Goal: Find specific page/section: Find specific page/section

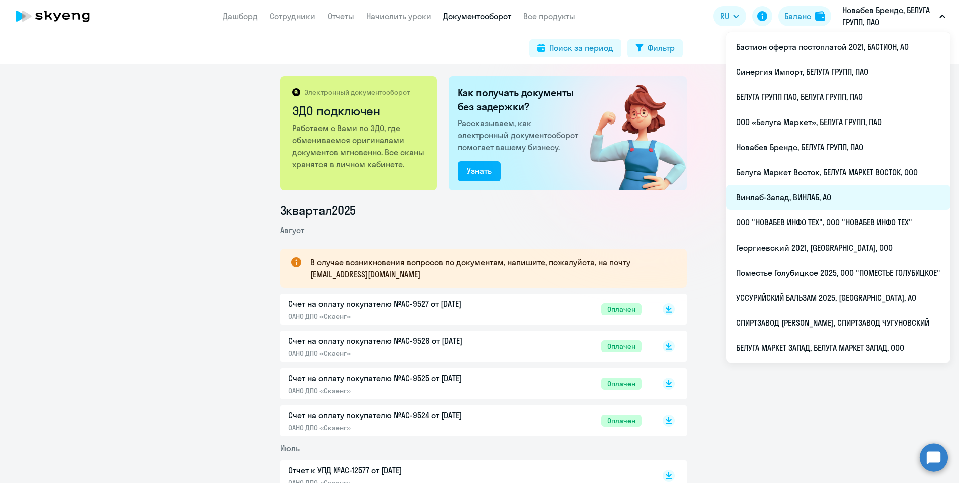
click at [822, 205] on li "Винлаб-Запад, ВИНЛАБ, АО" at bounding box center [838, 197] width 224 height 25
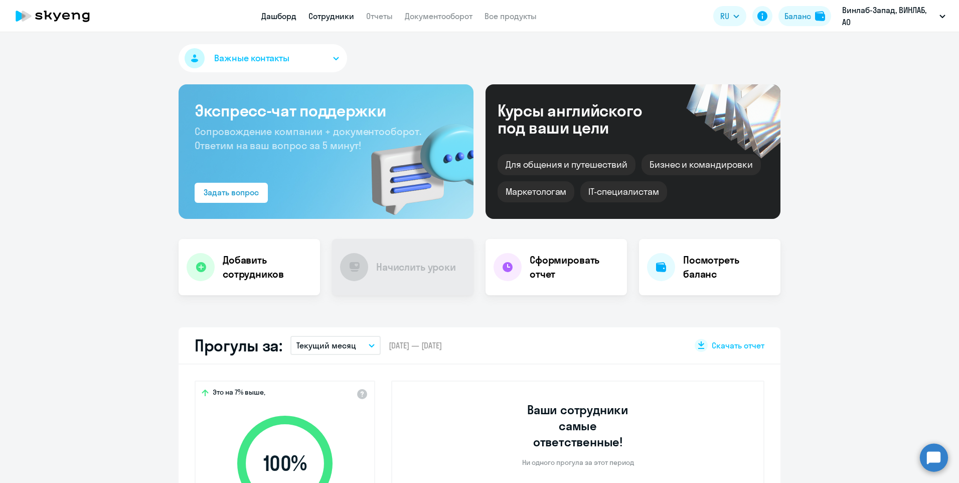
click at [325, 14] on link "Сотрудники" at bounding box center [331, 16] width 46 height 10
select select "30"
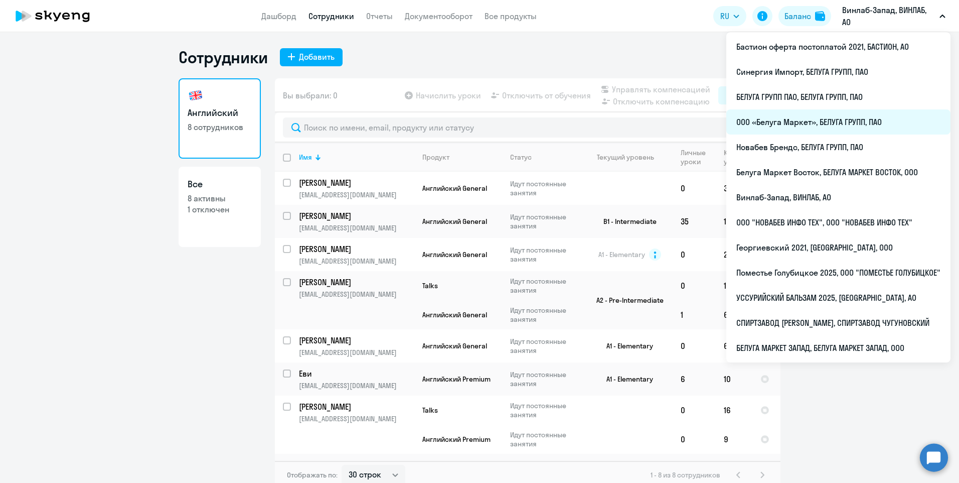
click at [824, 125] on li "ООО «Белуга Маркет», БЕЛУГА ГРУПП, ПАО" at bounding box center [838, 121] width 224 height 25
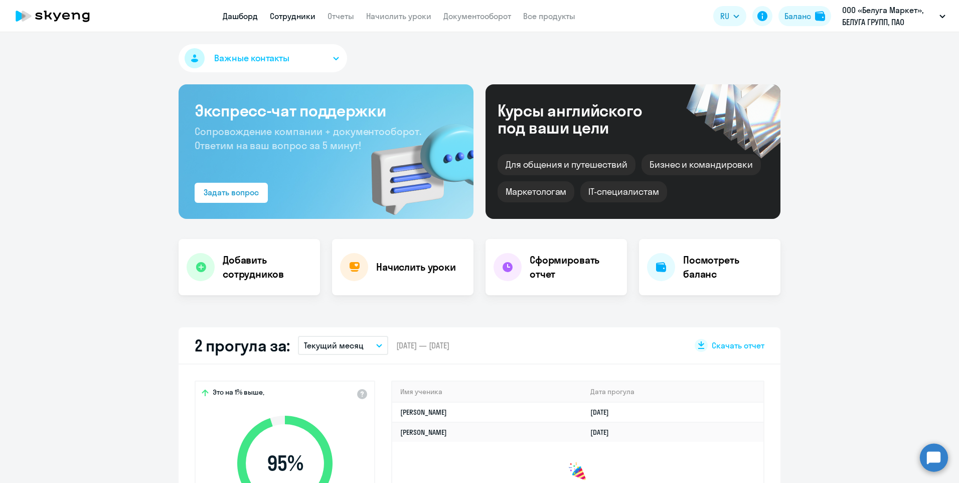
click at [289, 18] on link "Сотрудники" at bounding box center [293, 16] width 46 height 10
select select "30"
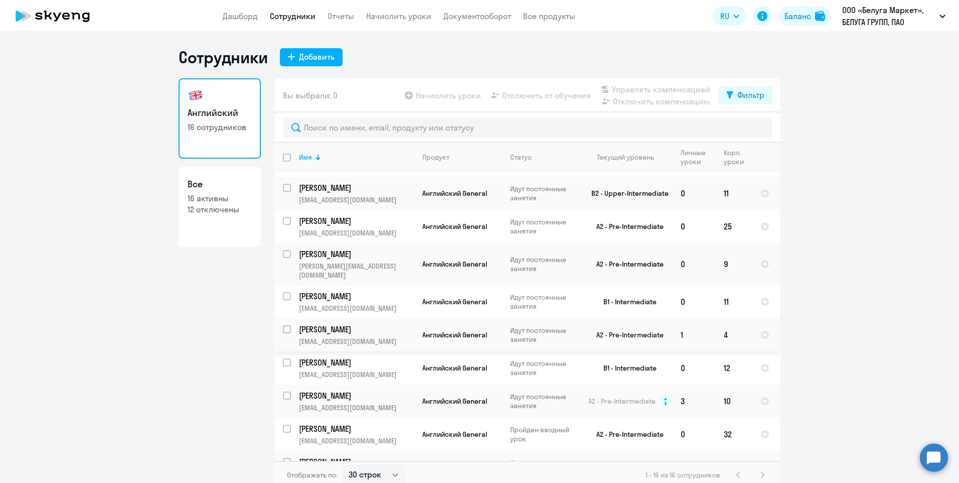
scroll to position [241, 0]
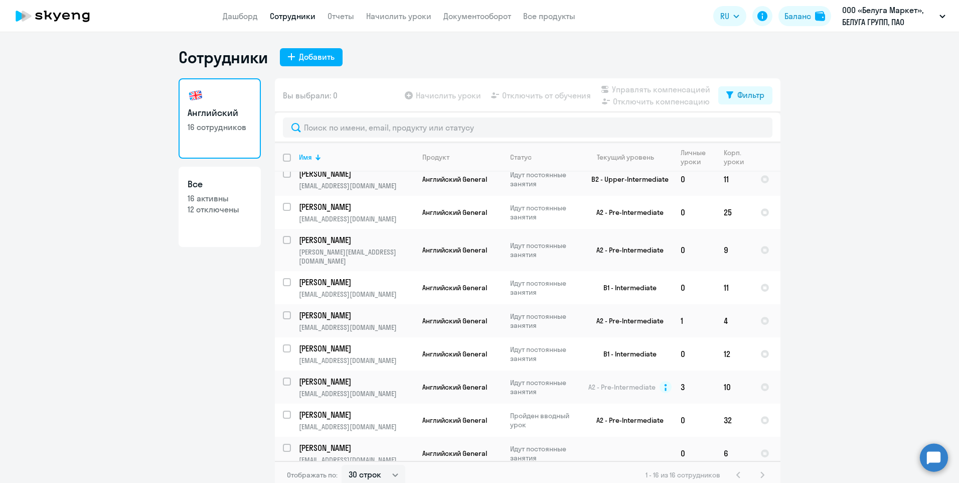
click at [223, 187] on h3 "Все" at bounding box center [220, 184] width 64 height 13
select select "30"
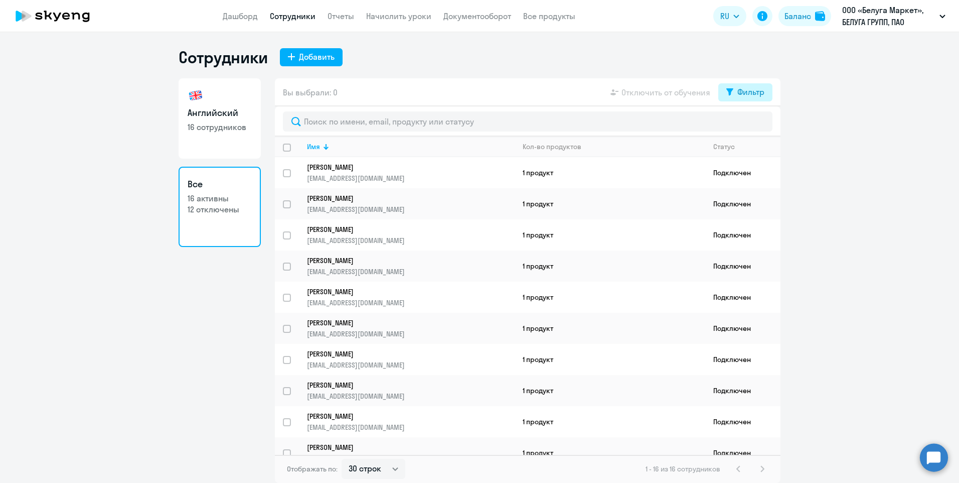
click at [733, 94] on icon at bounding box center [729, 92] width 7 height 8
click at [756, 120] on span at bounding box center [755, 125] width 17 height 10
click at [747, 124] on input "checkbox" at bounding box center [747, 124] width 1 height 1
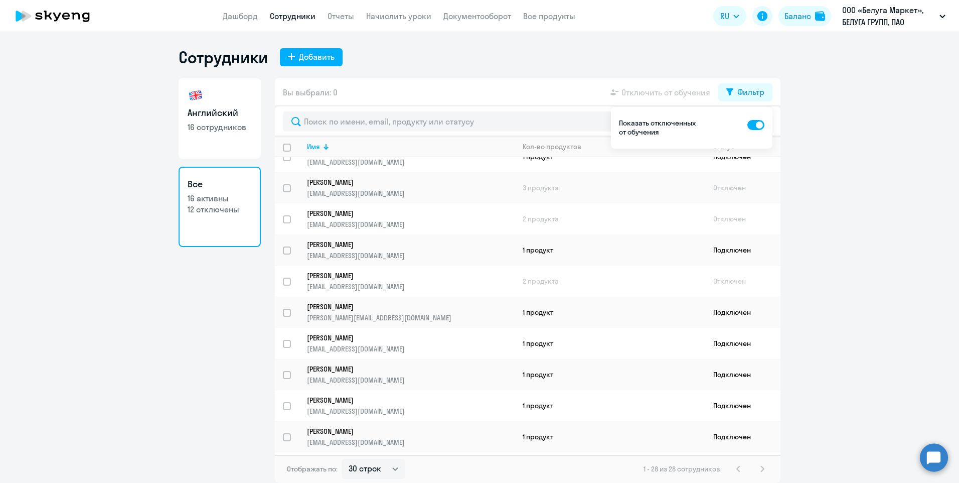
scroll to position [323, 0]
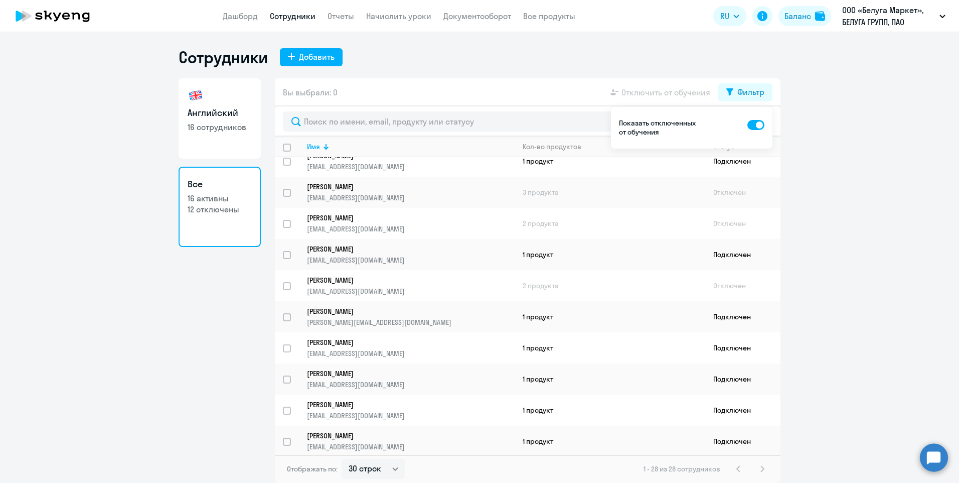
click at [754, 127] on span at bounding box center [755, 125] width 17 height 10
click at [747, 125] on input "checkbox" at bounding box center [747, 124] width 1 height 1
checkbox input "false"
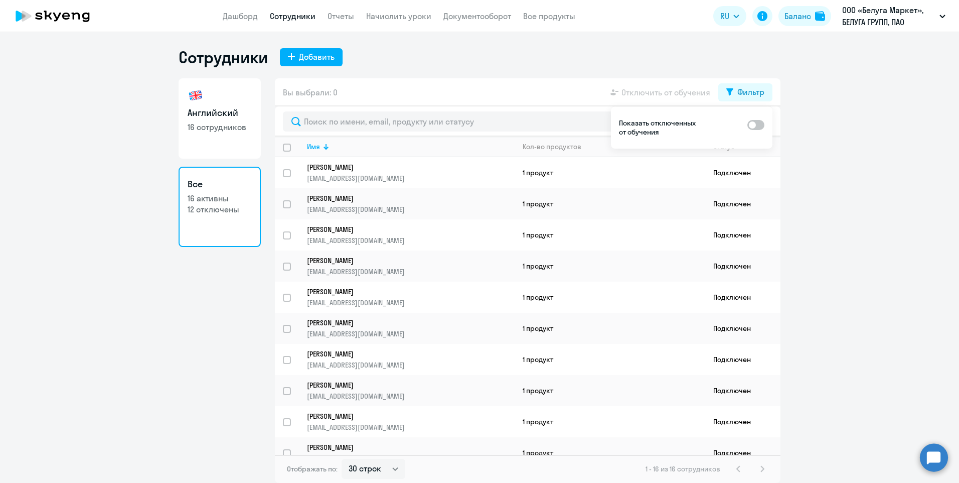
click at [243, 111] on h3 "Английский" at bounding box center [220, 112] width 64 height 13
select select "30"
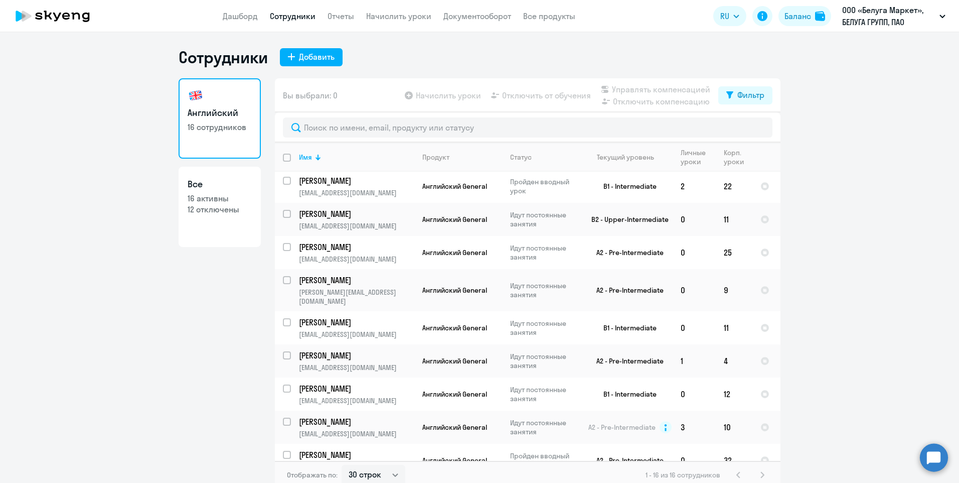
scroll to position [241, 0]
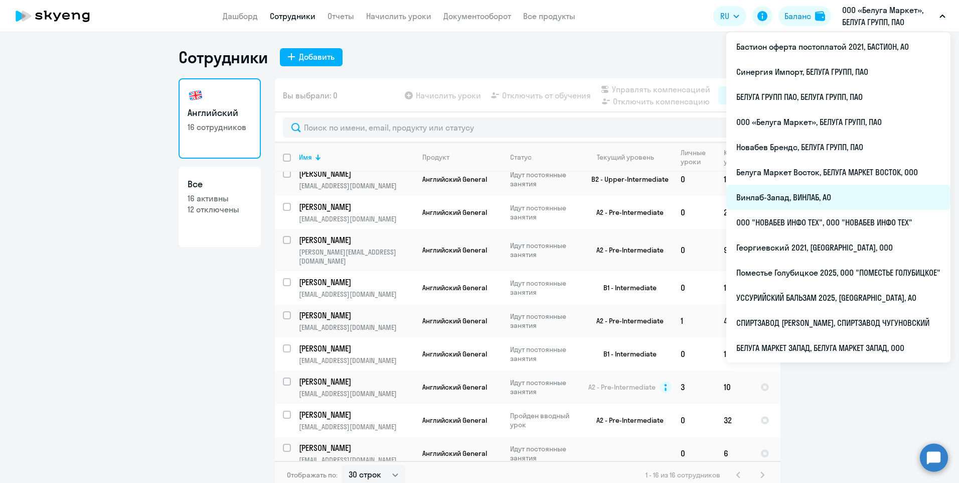
click at [789, 195] on li "Винлаб-Запад, ВИНЛАБ, АО" at bounding box center [838, 197] width 224 height 25
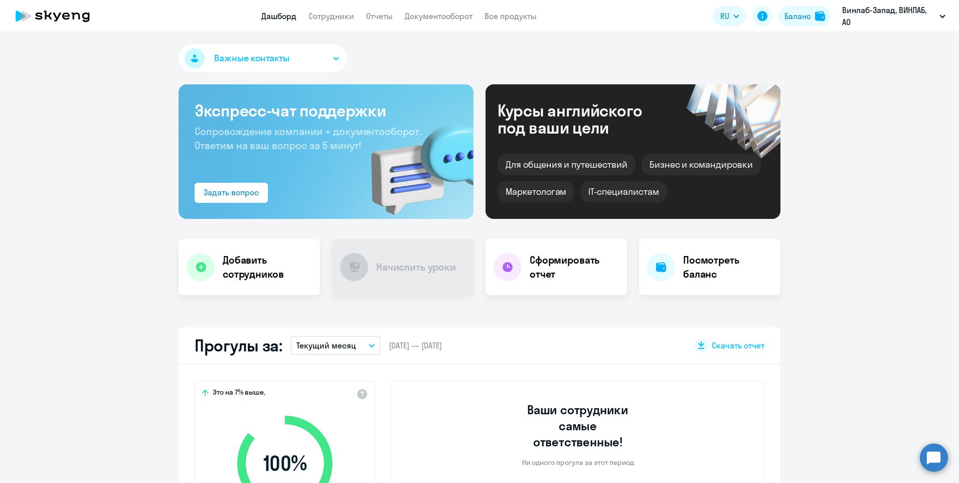
select select "30"
click at [347, 16] on link "Сотрудники" at bounding box center [331, 16] width 46 height 10
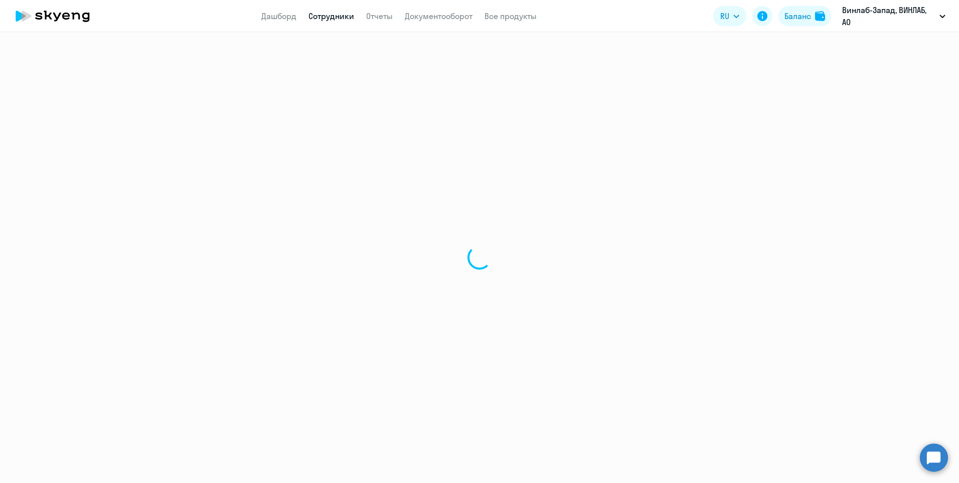
select select "30"
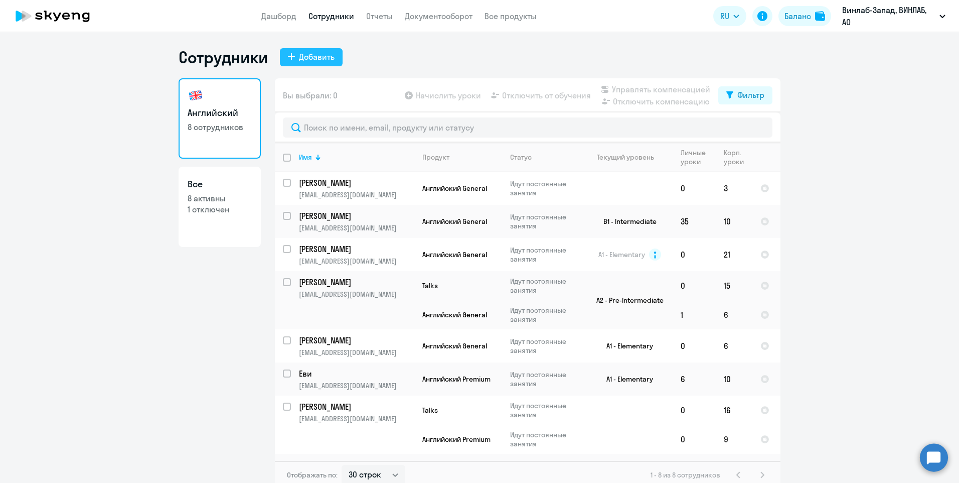
click at [316, 58] on div "Добавить" at bounding box center [317, 57] width 36 height 12
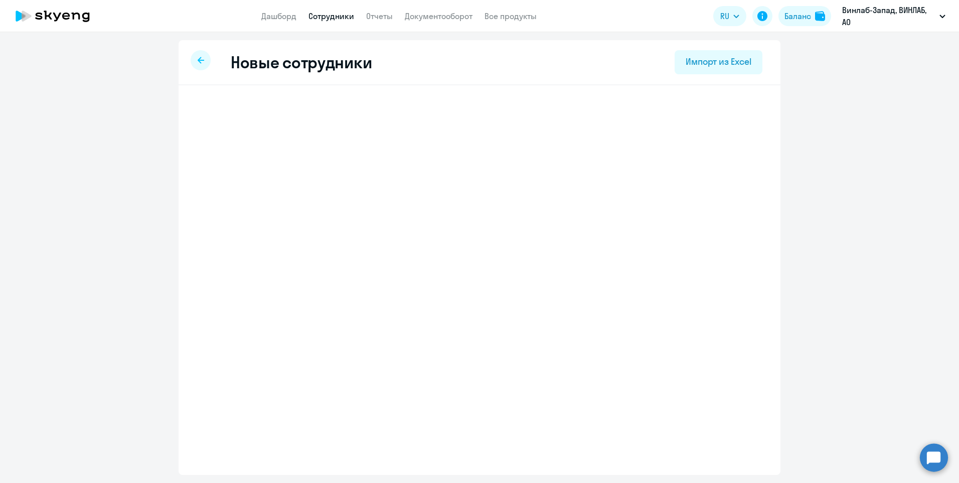
select select "english_adult_not_native_speaker"
select select "3"
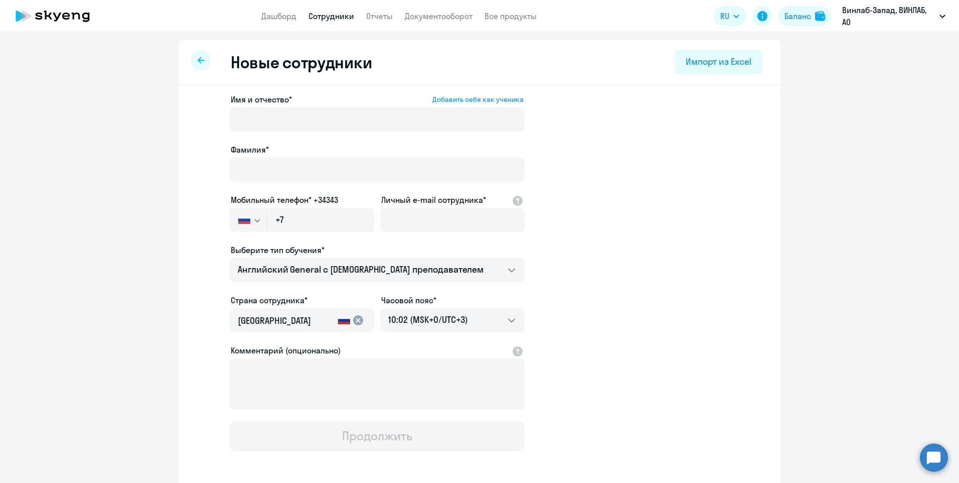
click at [197, 67] on div at bounding box center [201, 60] width 20 height 20
select select "30"
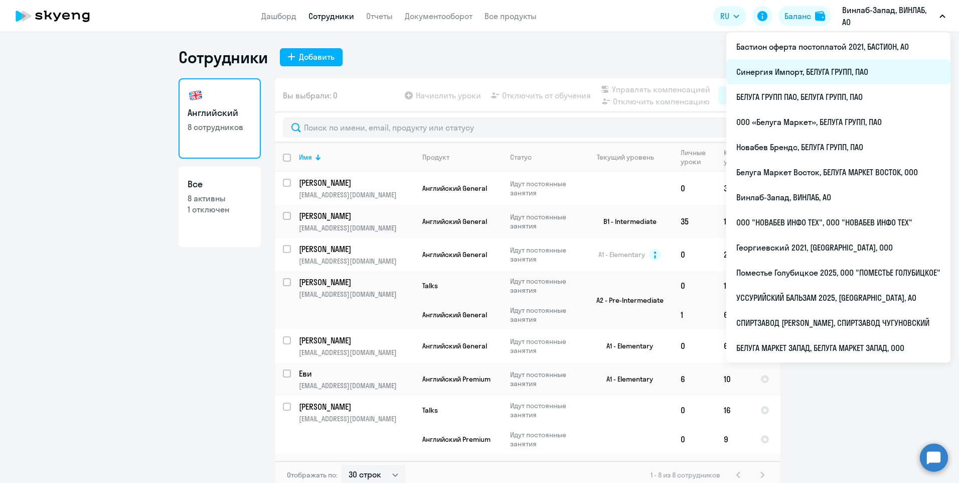
click at [833, 62] on li "Синергия Импорт, БЕЛУГА ГРУПП, ПАО" at bounding box center [838, 71] width 224 height 25
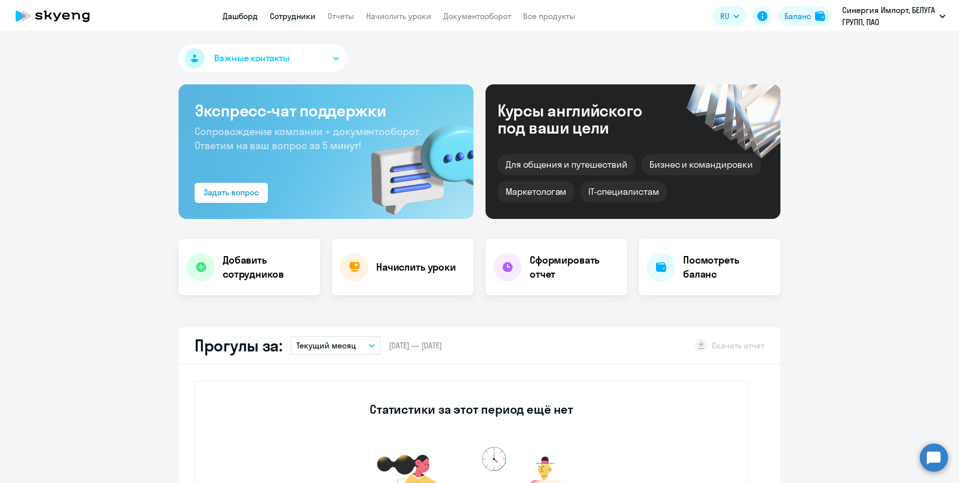
click at [299, 16] on link "Сотрудники" at bounding box center [293, 16] width 46 height 10
select select "30"
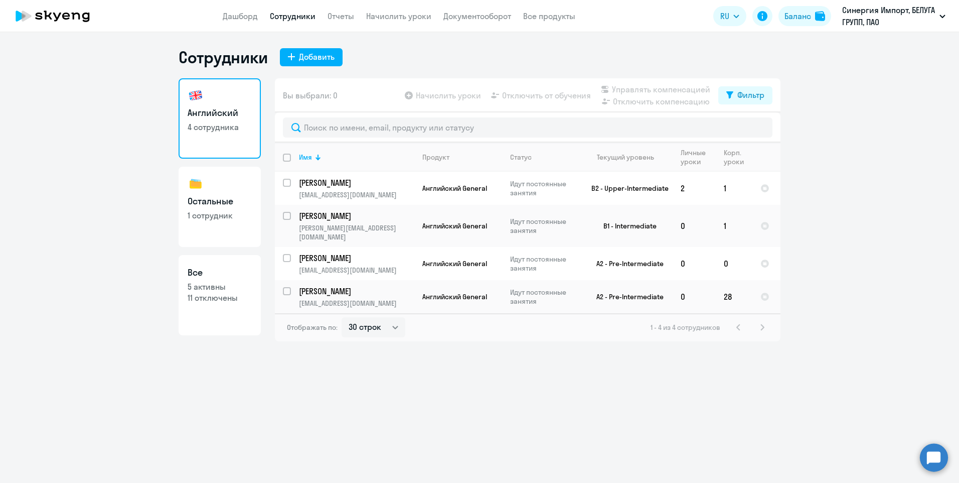
click at [212, 200] on h3 "Остальные" at bounding box center [220, 201] width 64 height 13
select select "30"
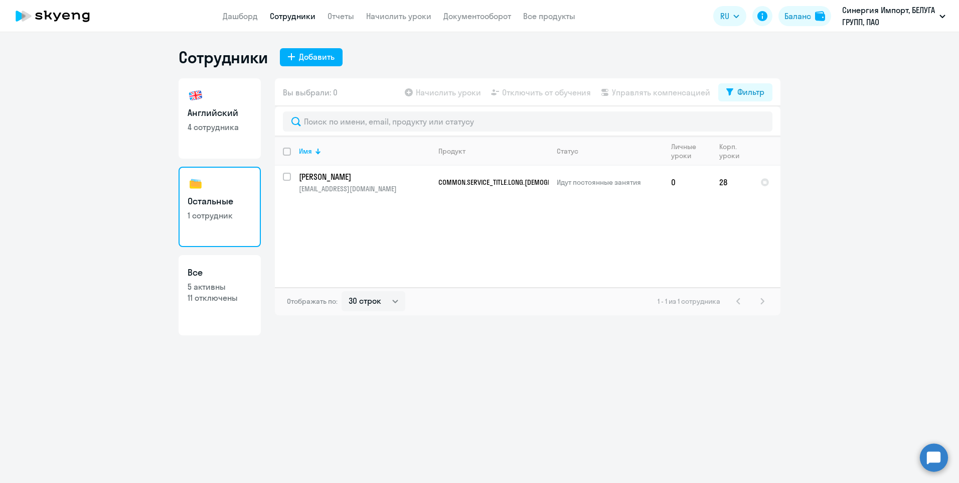
click at [235, 128] on p "4 сотрудника" at bounding box center [220, 126] width 64 height 11
select select "30"
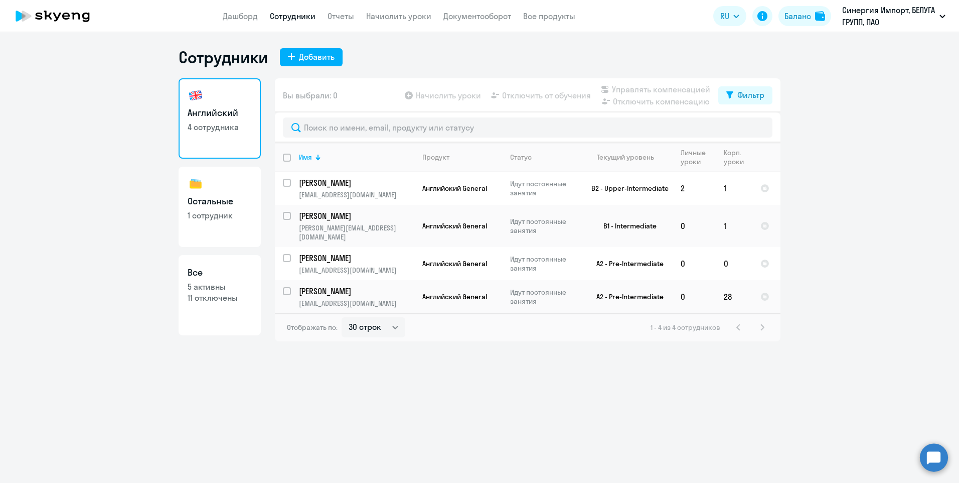
click at [248, 207] on h3 "Остальные" at bounding box center [220, 201] width 64 height 13
select select "30"
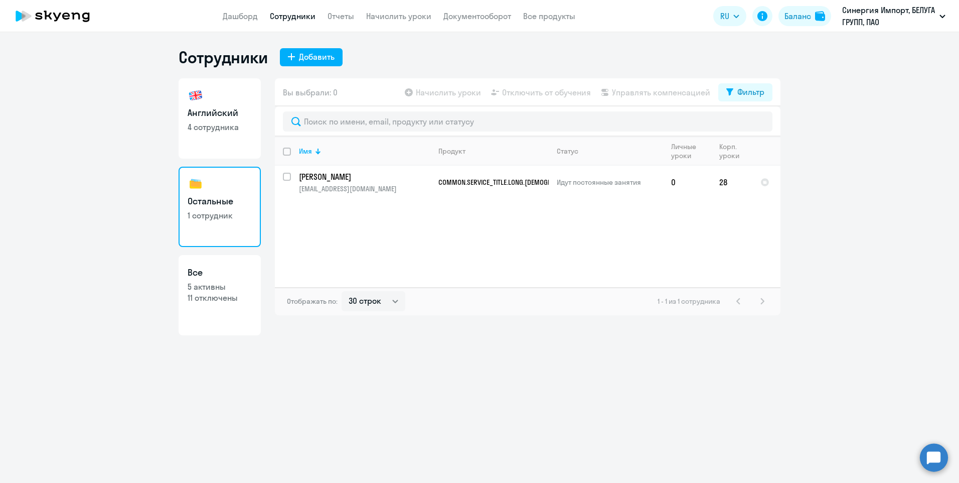
click at [243, 139] on link "Английский 4 сотрудника" at bounding box center [220, 118] width 82 height 80
select select "30"
